Goal: Task Accomplishment & Management: Manage account settings

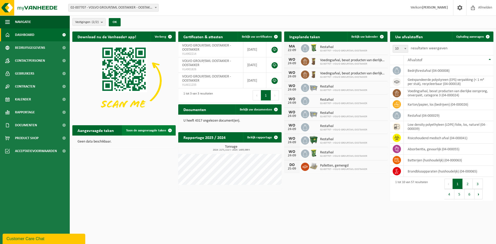
click at [146, 129] on span "Toon de aangevraagde taken" at bounding box center [146, 130] width 40 height 3
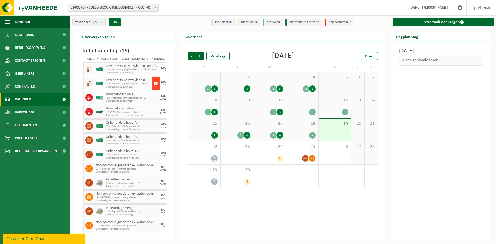
click at [154, 83] on span "button" at bounding box center [156, 83] width 4 height 10
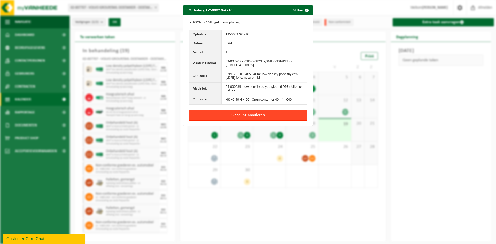
click at [249, 114] on button "Ophaling annuleren" at bounding box center [248, 115] width 119 height 11
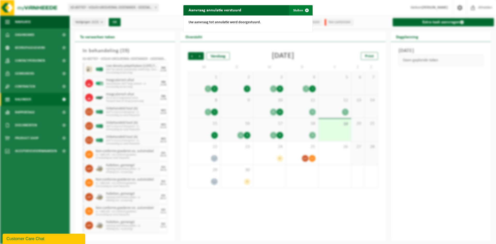
click at [303, 10] on span "button" at bounding box center [307, 10] width 10 height 10
